Goal: Register for event/course

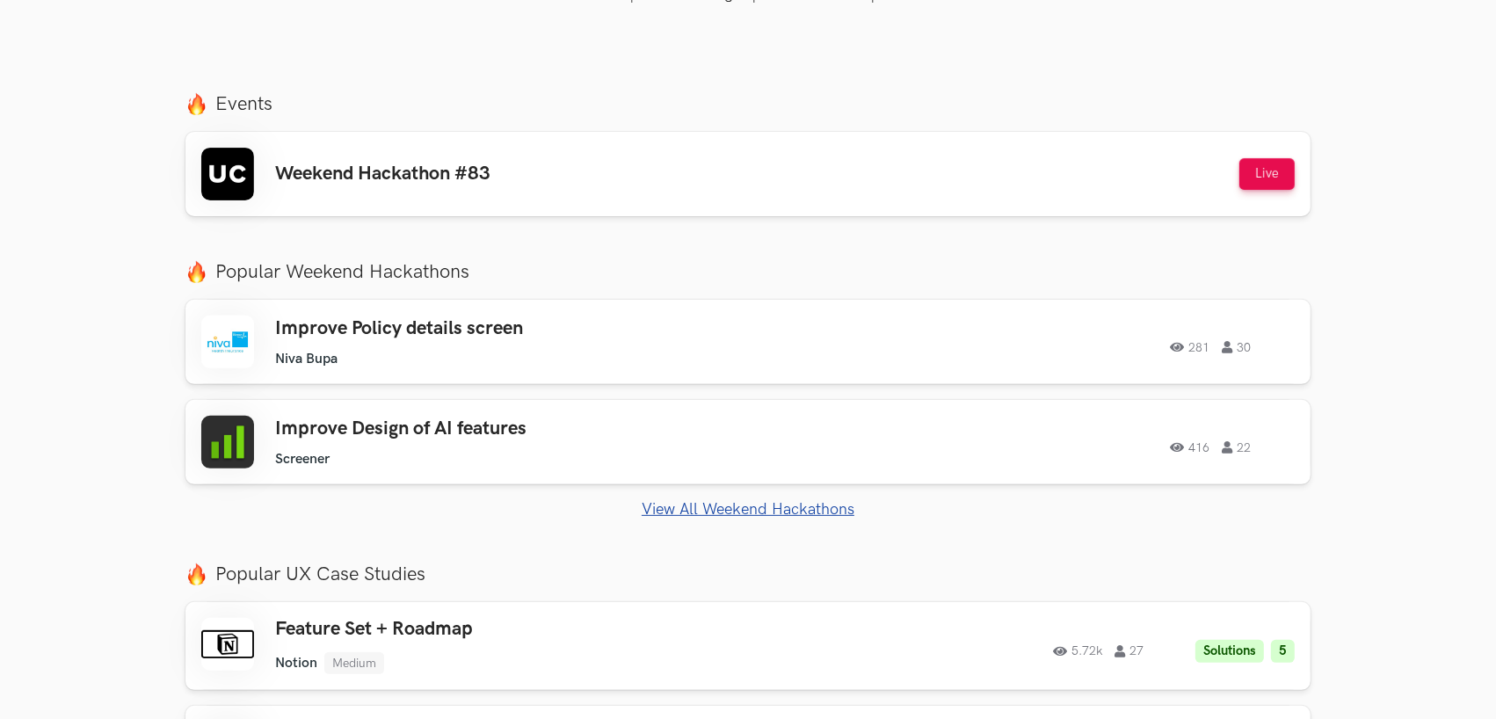
scroll to position [597, 0]
click at [1082, 178] on div "Weekend Hackathon #83 Live" at bounding box center [747, 173] width 1093 height 53
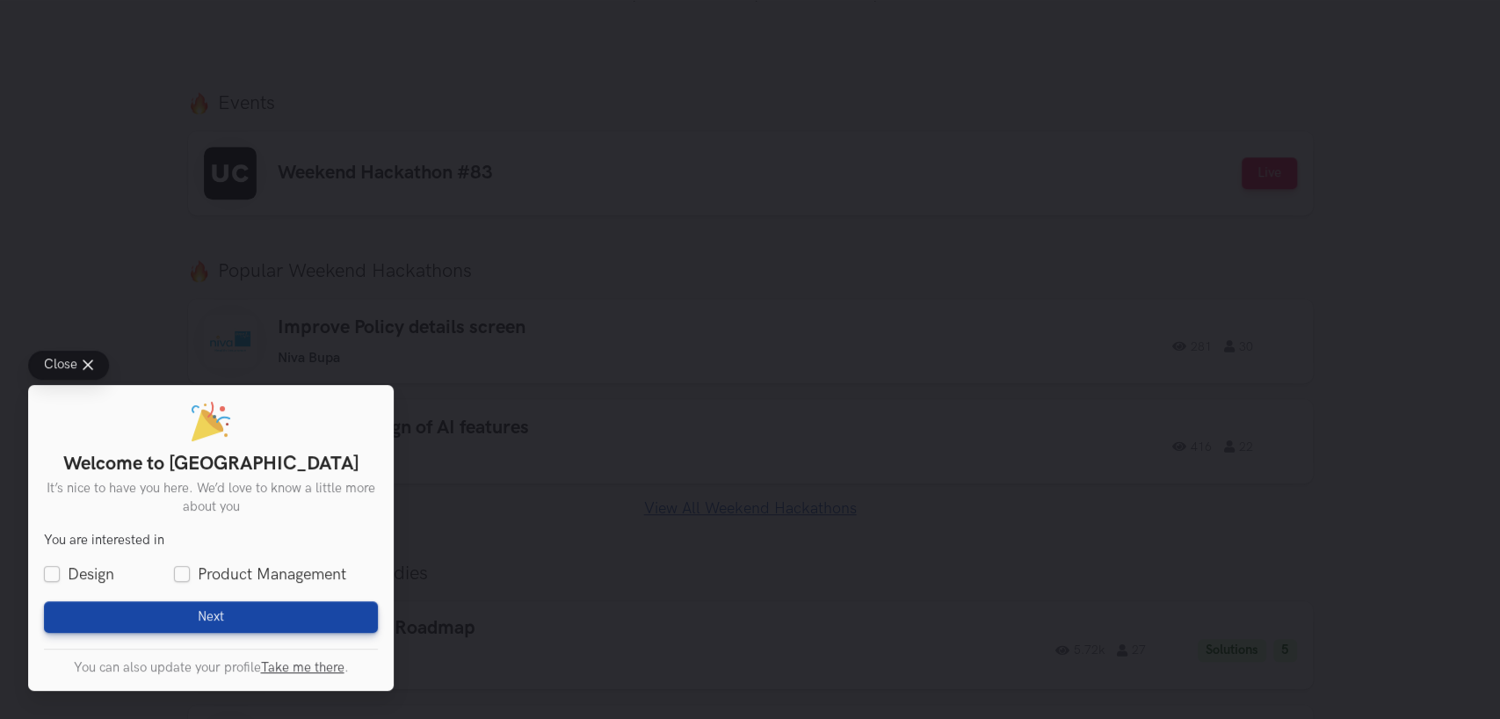
click at [42, 572] on div "Welcome to UXHack It’s nice to have you here. We’d love to know a little more a…" at bounding box center [211, 538] width 366 height 306
click at [54, 572] on label "Design" at bounding box center [79, 574] width 70 height 22
click at [54, 572] on input "Design" at bounding box center [52, 575] width 16 height 16
checkbox input "true"
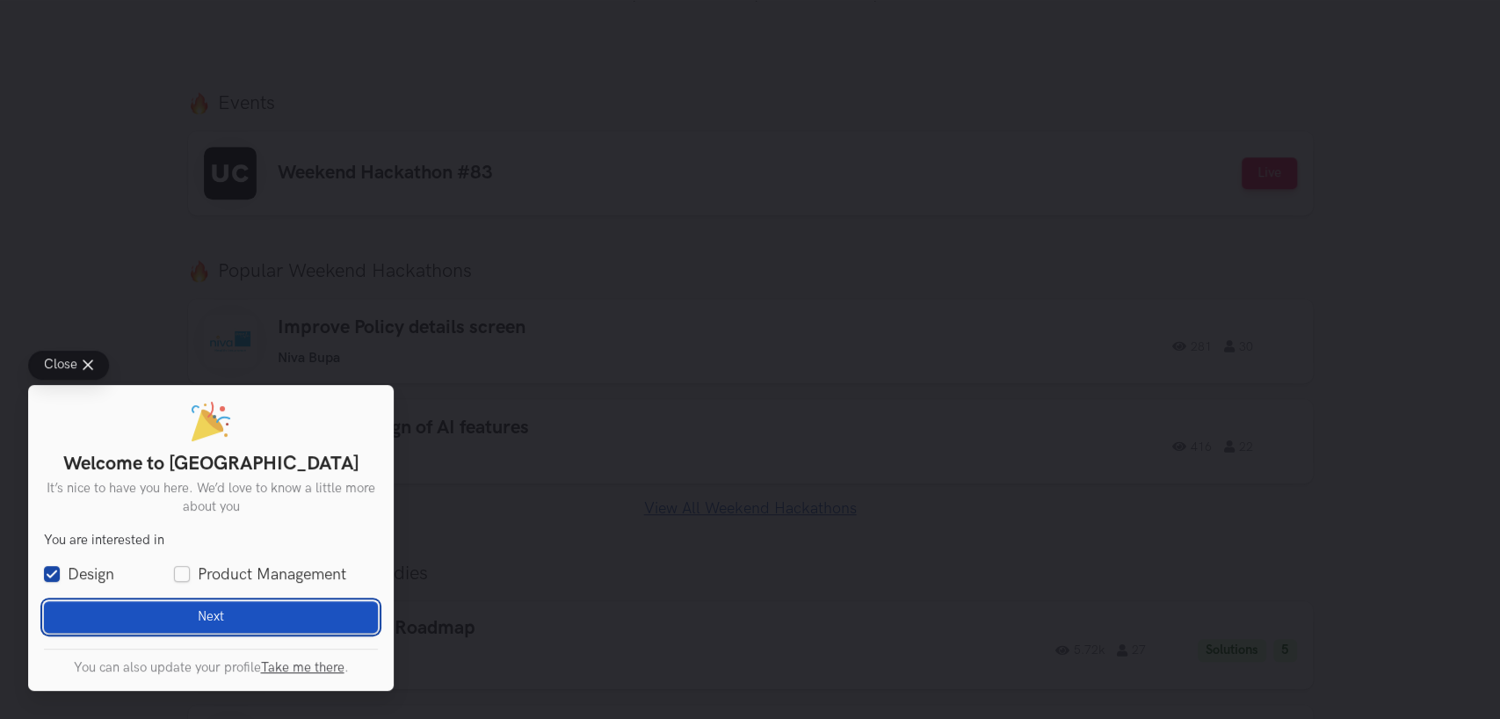
click at [209, 626] on button "Next Loading" at bounding box center [211, 617] width 334 height 32
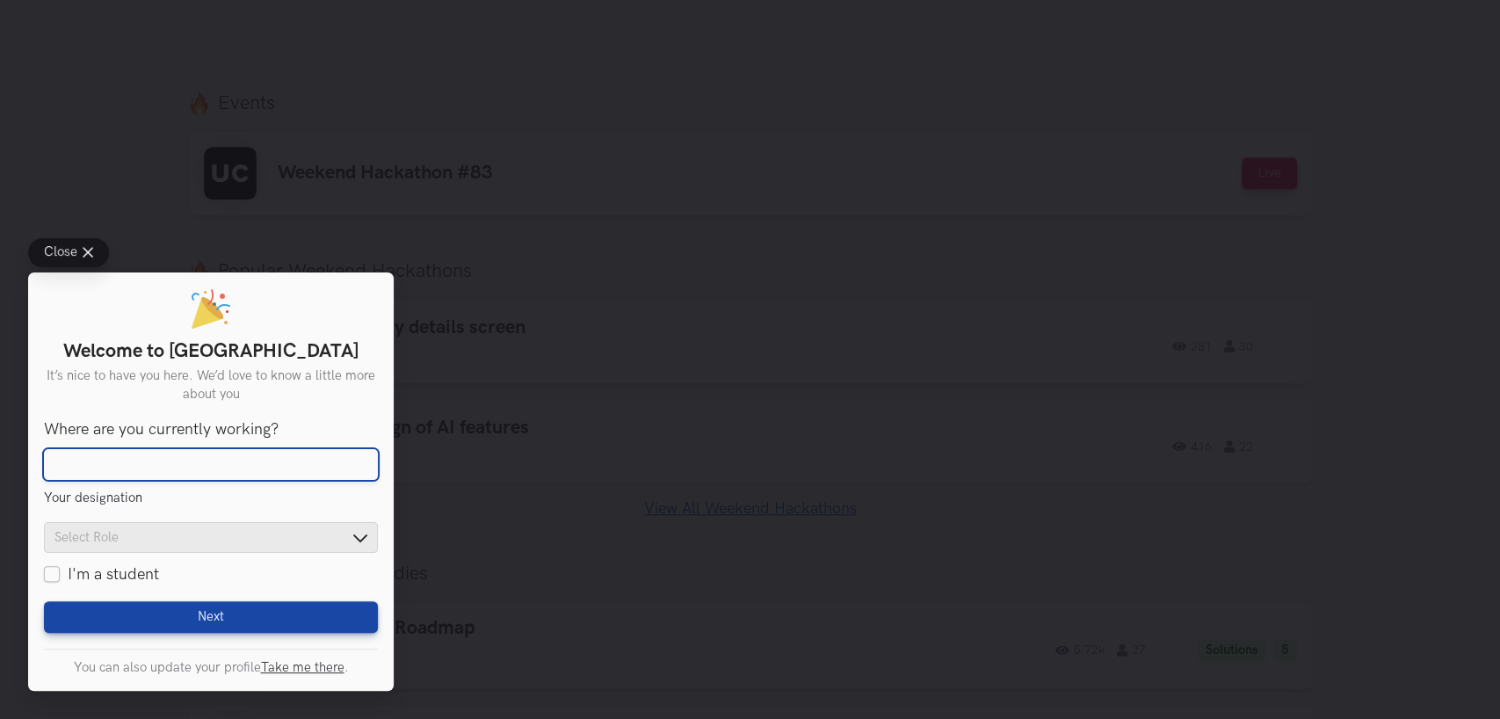
click at [330, 464] on input "Where are you currently working?" at bounding box center [211, 465] width 334 height 32
type input "Deloitte"
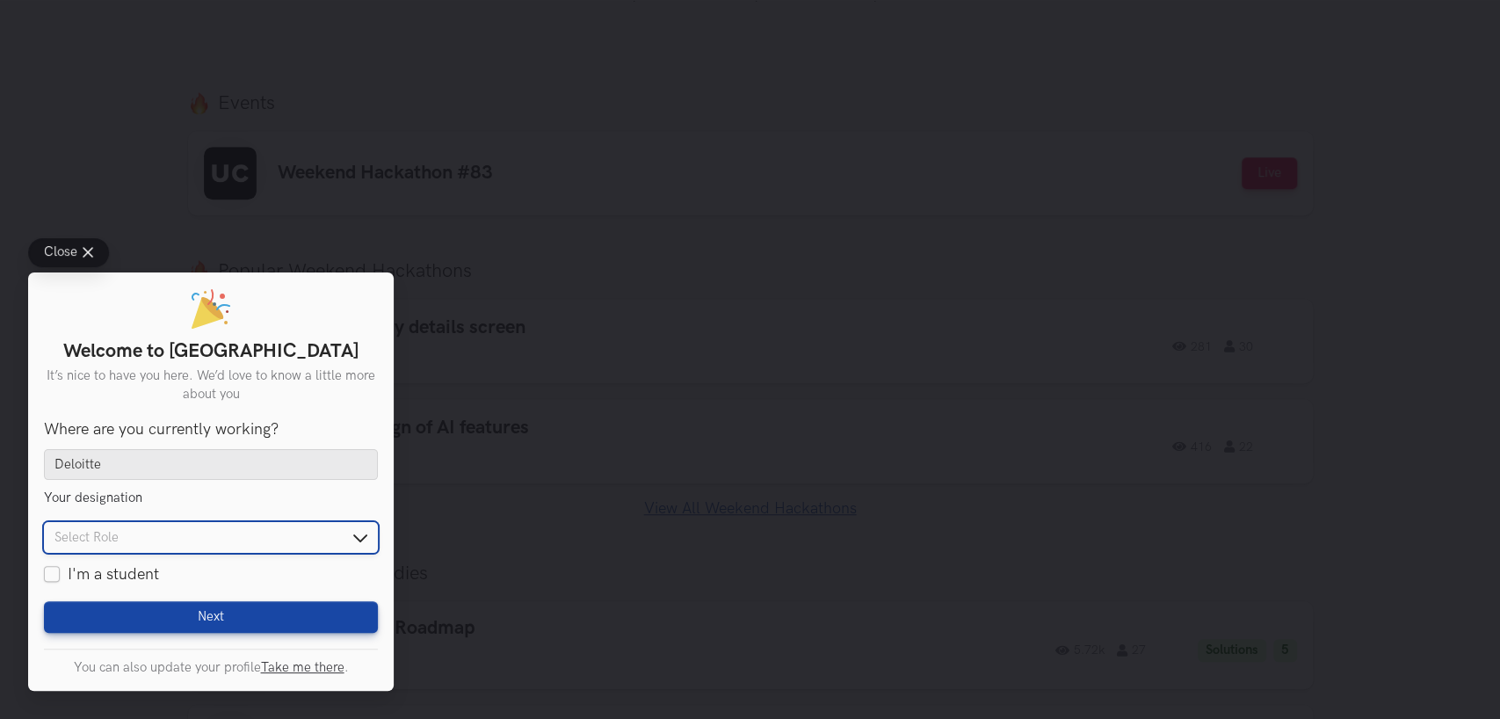
click at [359, 539] on input "text" at bounding box center [211, 537] width 334 height 31
type input "Data Engineer"
click button "Reset selection" at bounding box center [0, 0] width 0 height 0
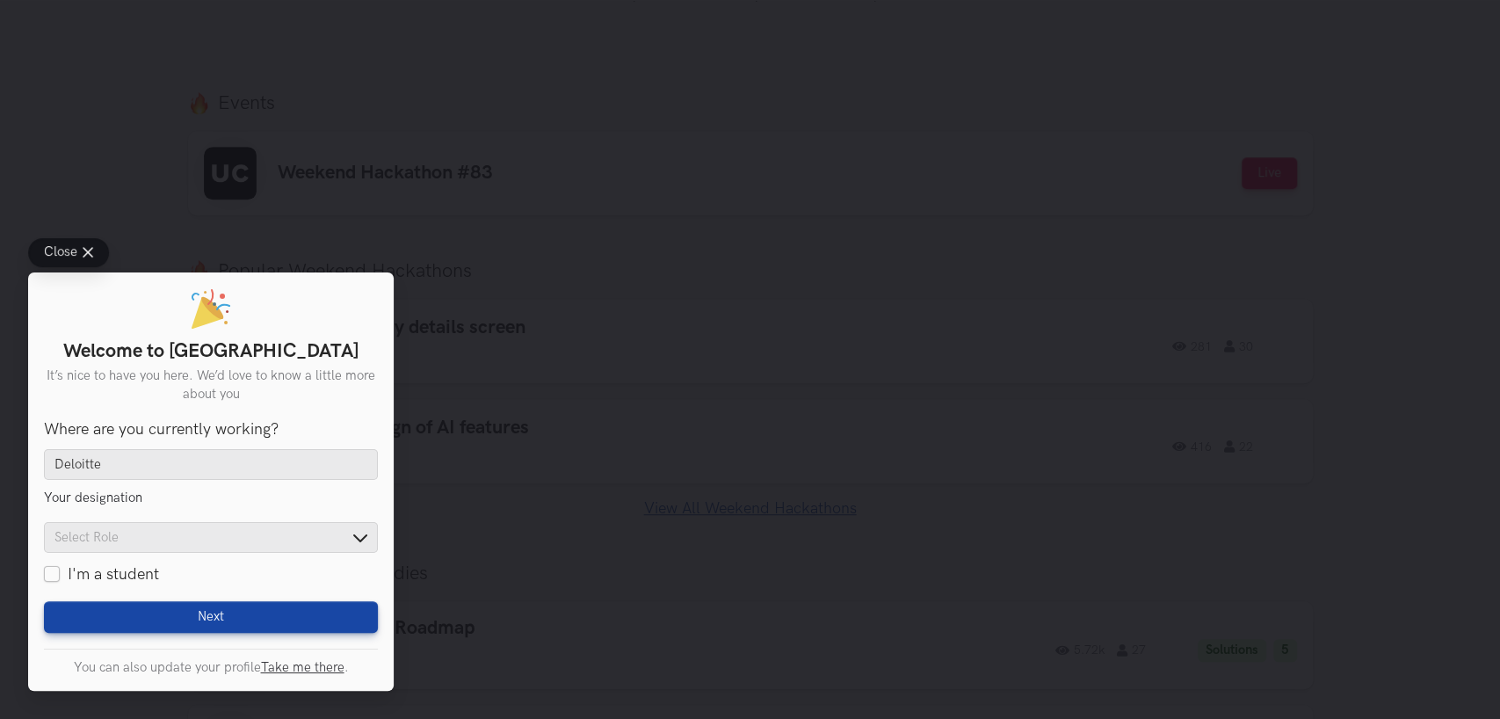
click at [70, 254] on span "Close" at bounding box center [60, 252] width 33 height 13
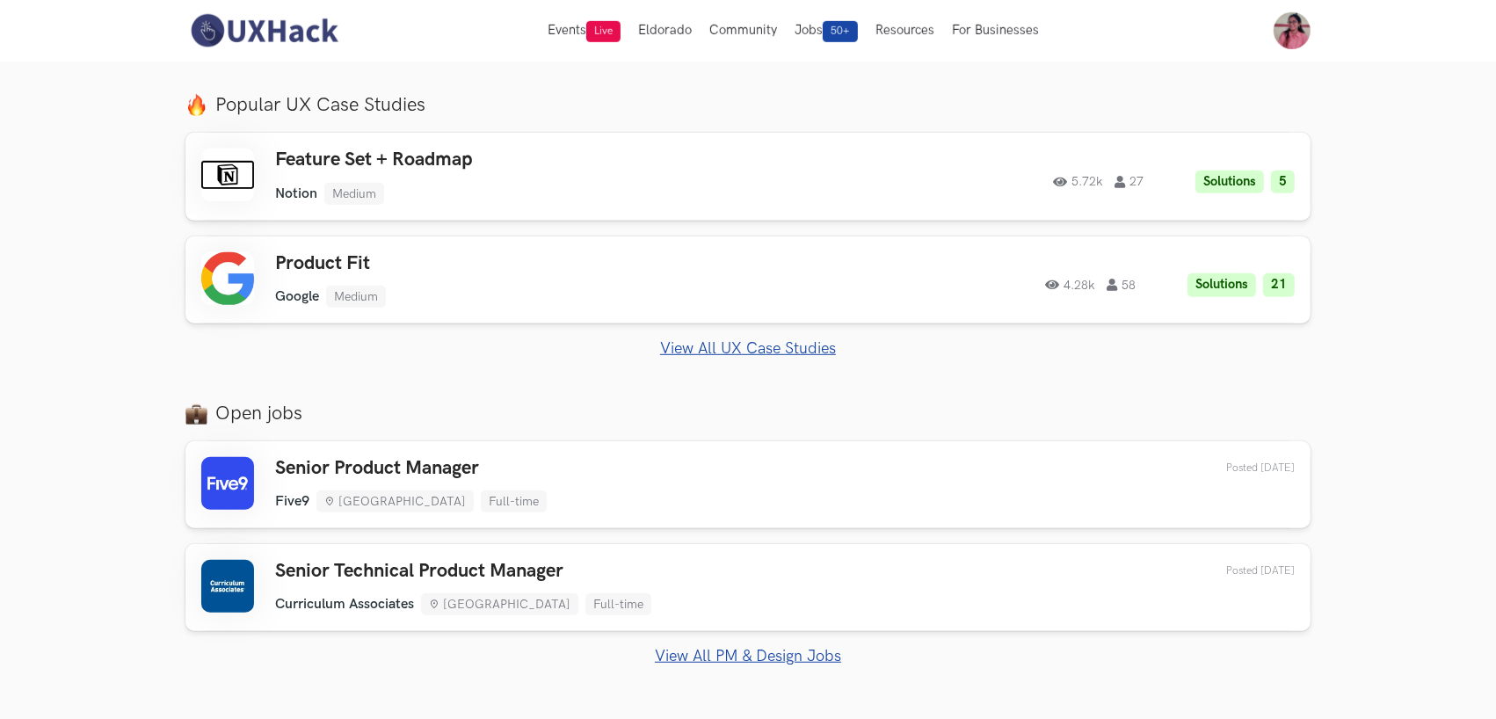
scroll to position [714, 0]
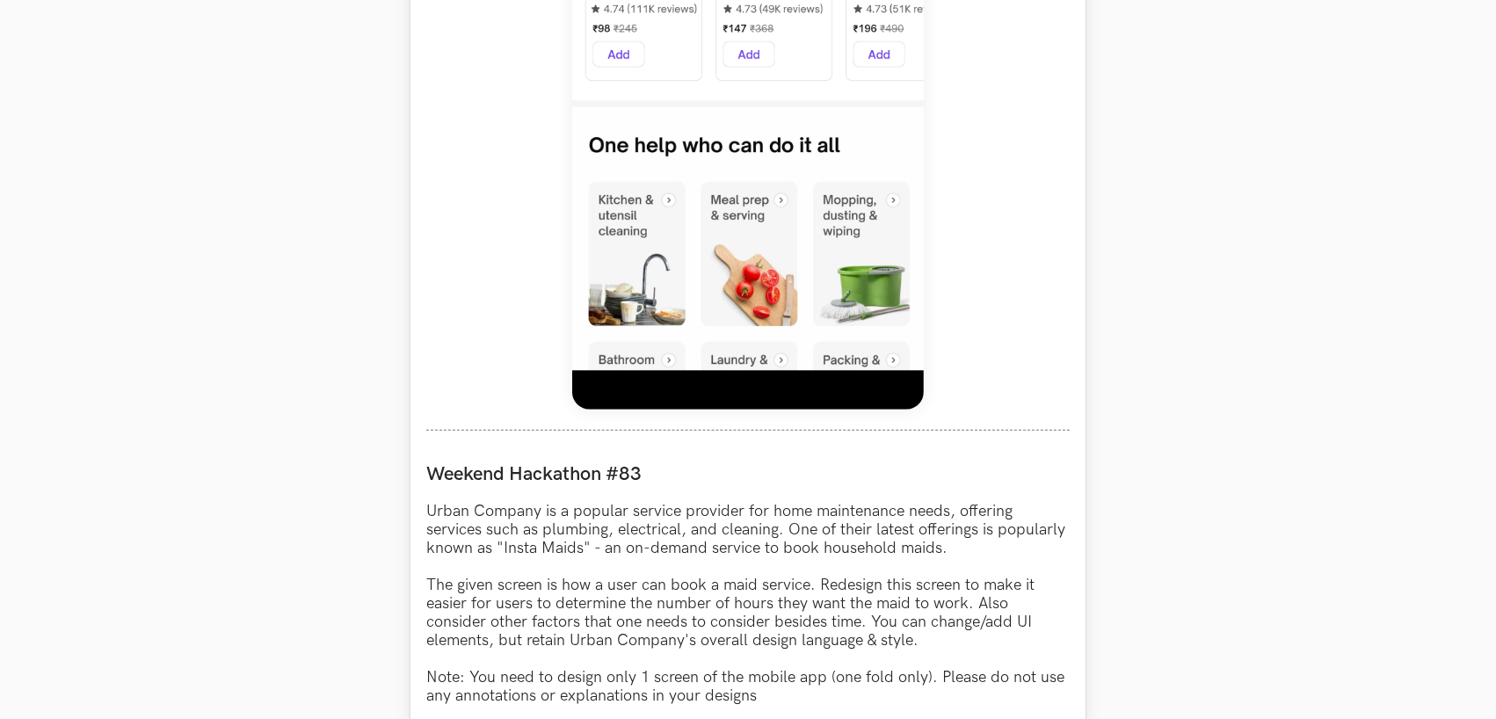
scroll to position [1523, 0]
